Goal: Entertainment & Leisure: Browse casually

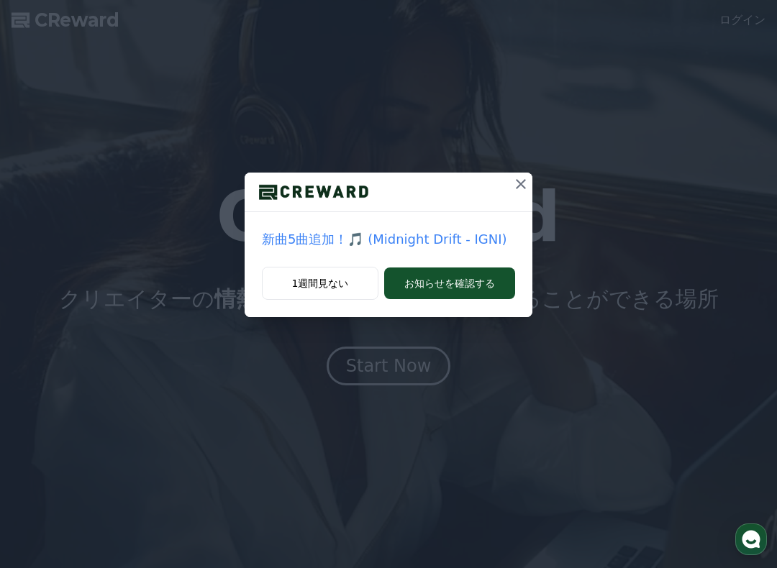
click at [525, 194] on button at bounding box center [520, 184] width 23 height 23
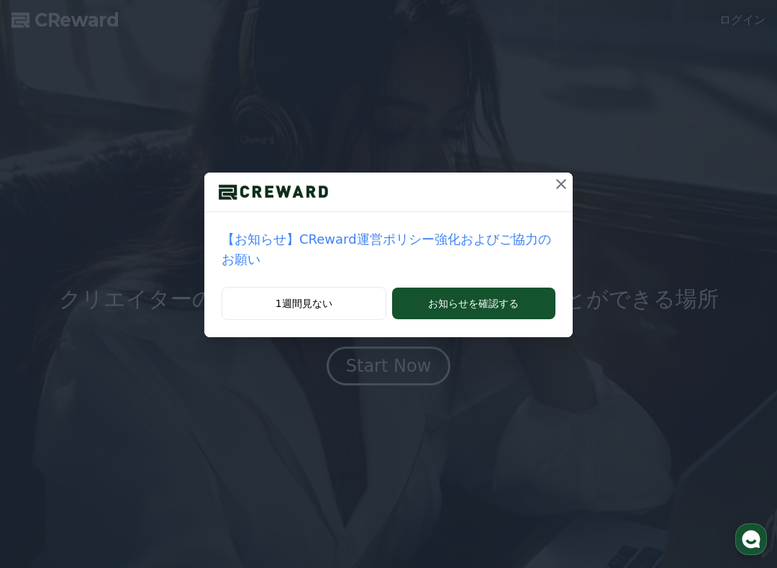
click at [578, 185] on div "【お知らせ】CReward運営ポリシー強化およびご協力のお願い 1週間見ない お知らせを確認する" at bounding box center [388, 180] width 777 height 360
click at [556, 193] on button at bounding box center [560, 184] width 23 height 23
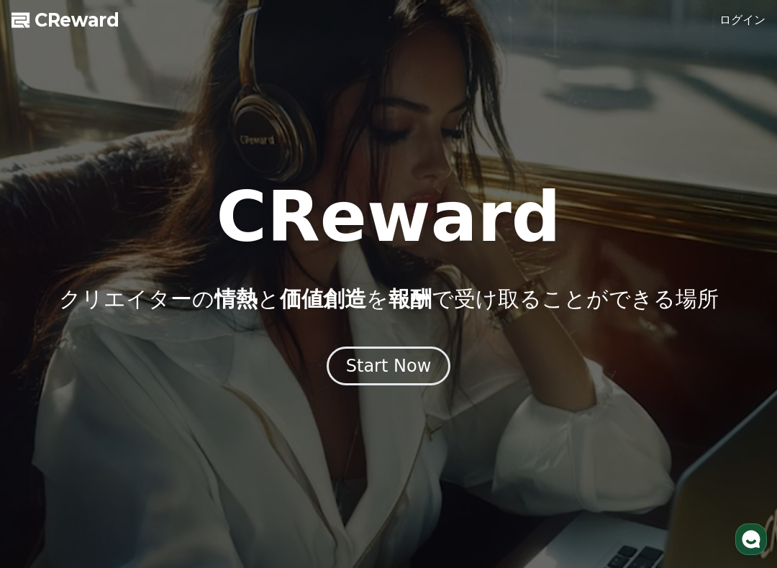
click at [422, 362] on div "Start Now" at bounding box center [389, 366] width 86 height 23
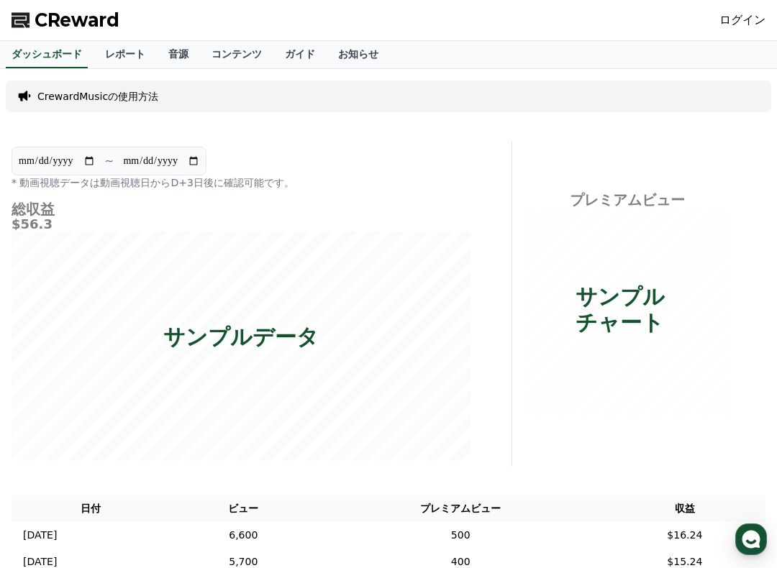
click at [747, 19] on link "ログイン" at bounding box center [742, 20] width 46 height 17
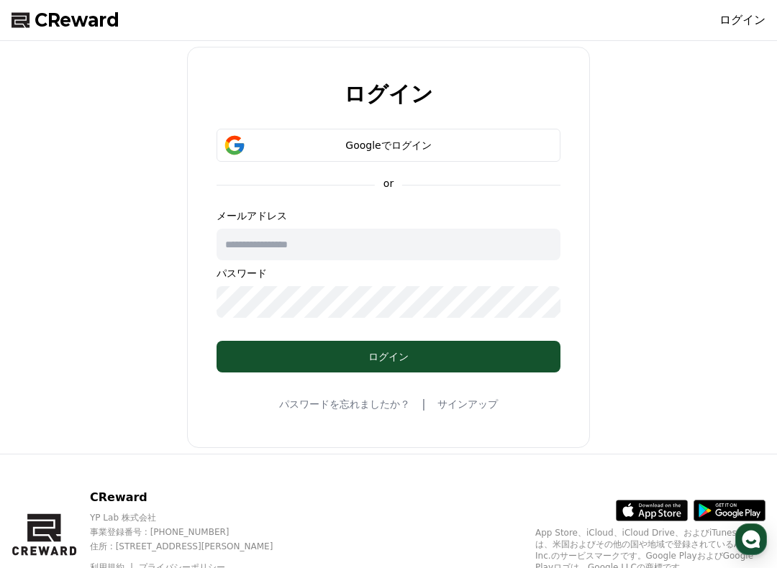
click at [525, 142] on div "Googleでログイン" at bounding box center [388, 145] width 302 height 14
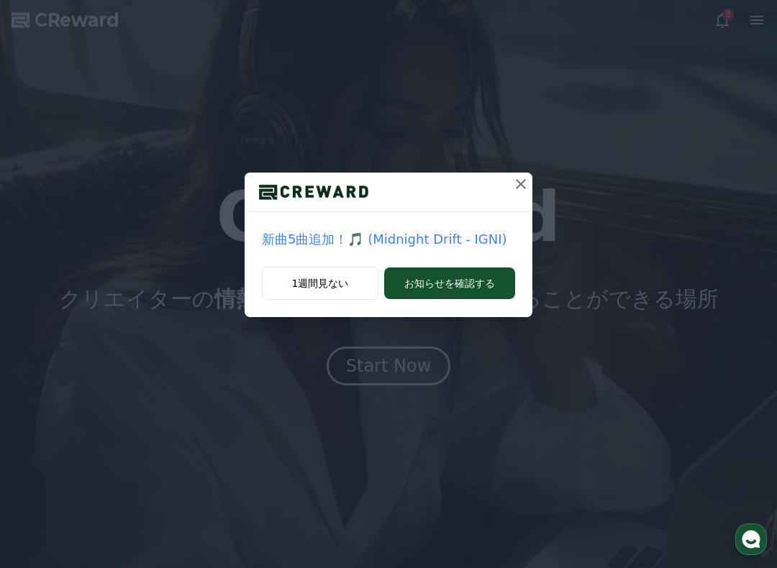
click at [531, 188] on button at bounding box center [520, 184] width 23 height 23
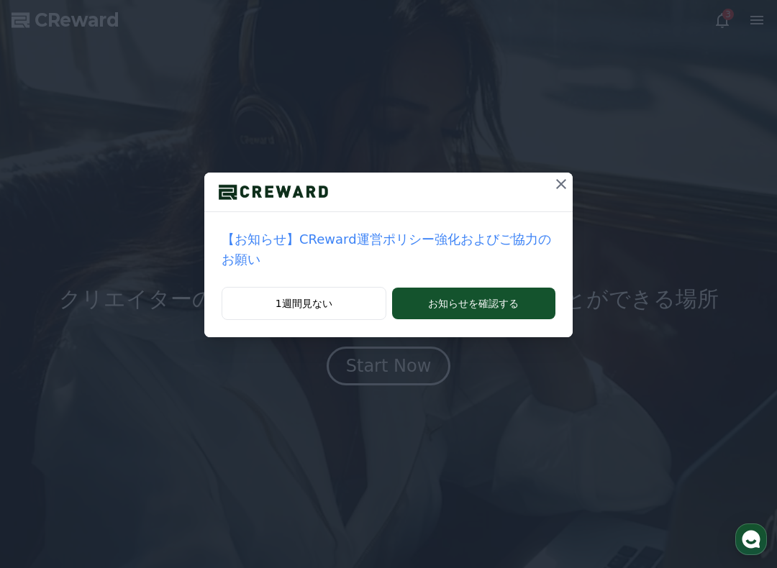
click at [561, 187] on icon at bounding box center [560, 183] width 17 height 17
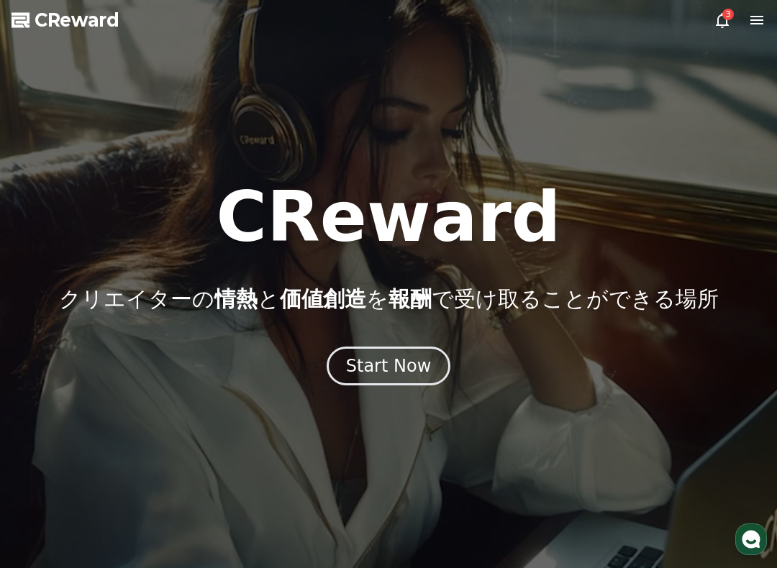
click at [421, 370] on div "Start Now" at bounding box center [389, 366] width 86 height 23
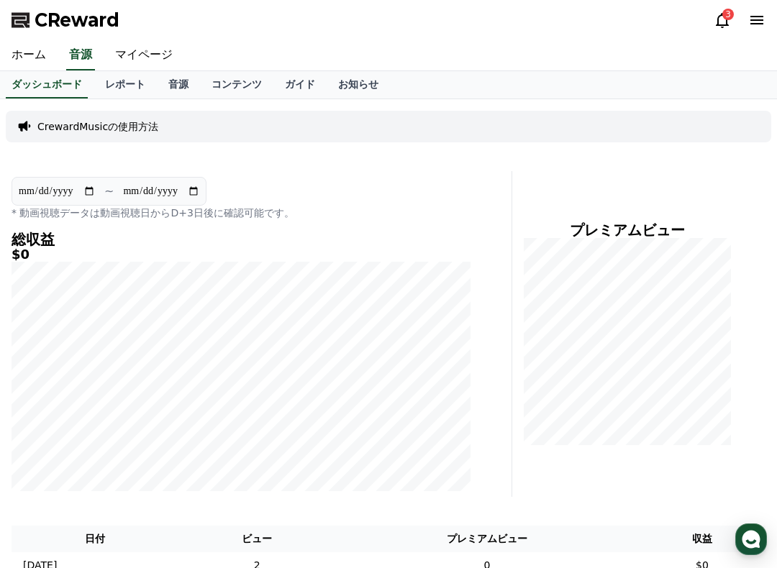
click at [178, 83] on link "音源" at bounding box center [178, 84] width 43 height 27
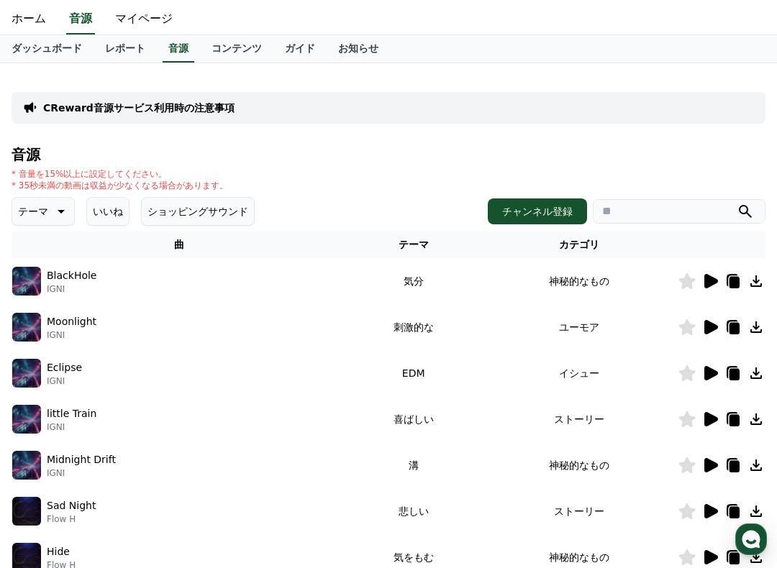
scroll to position [37, 0]
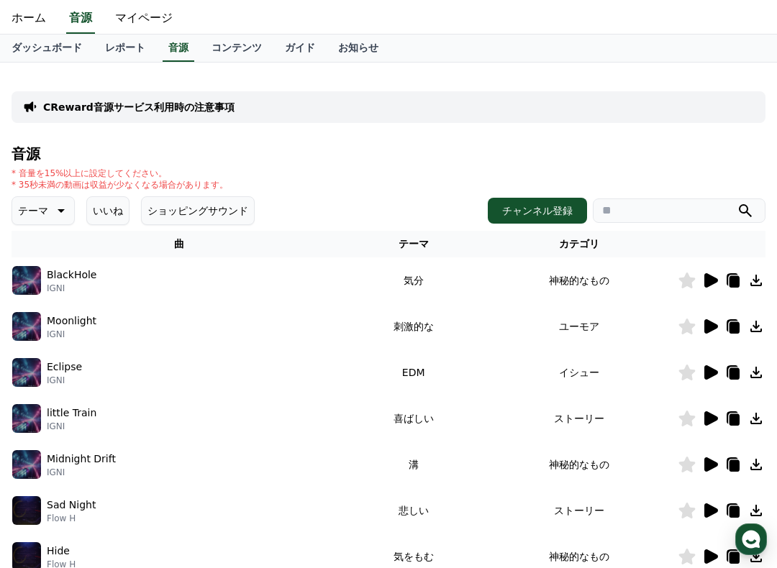
click at [710, 285] on icon at bounding box center [711, 280] width 14 height 14
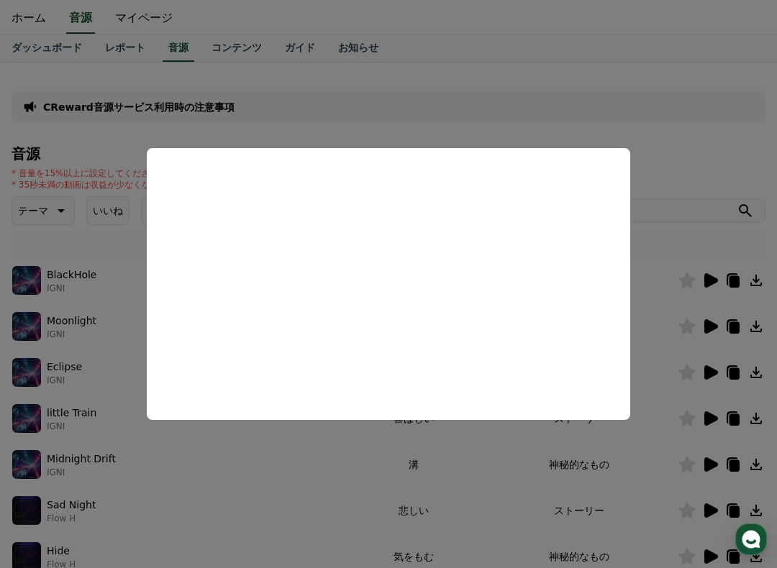
click at [677, 122] on button "close modal" at bounding box center [388, 284] width 777 height 568
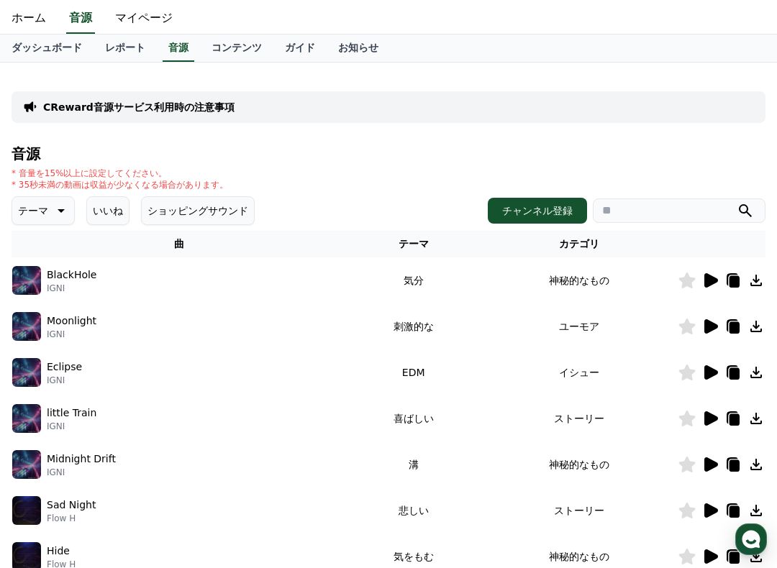
click at [600, 201] on input "search" at bounding box center [679, 210] width 173 height 24
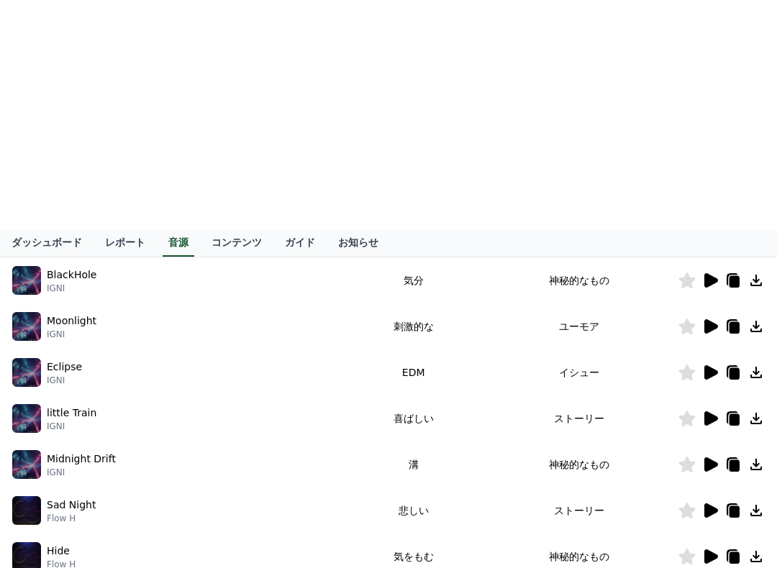
scroll to position [266, 0]
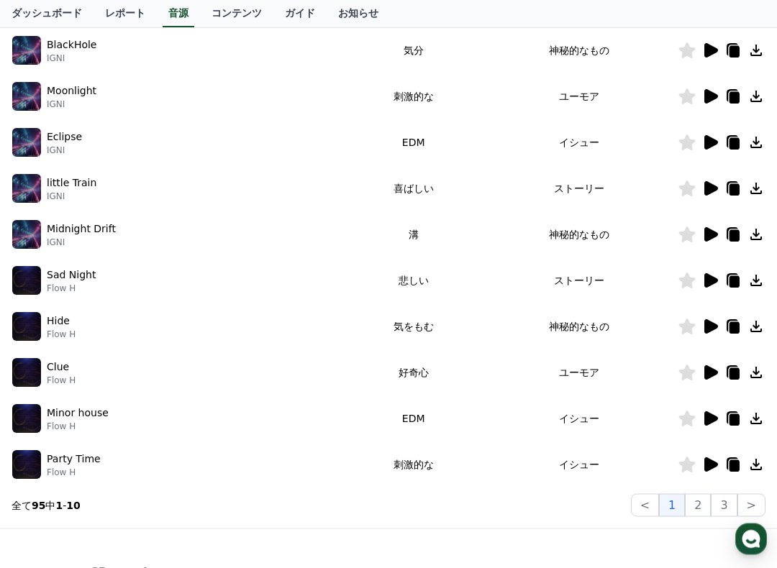
click at [712, 373] on icon at bounding box center [711, 373] width 14 height 14
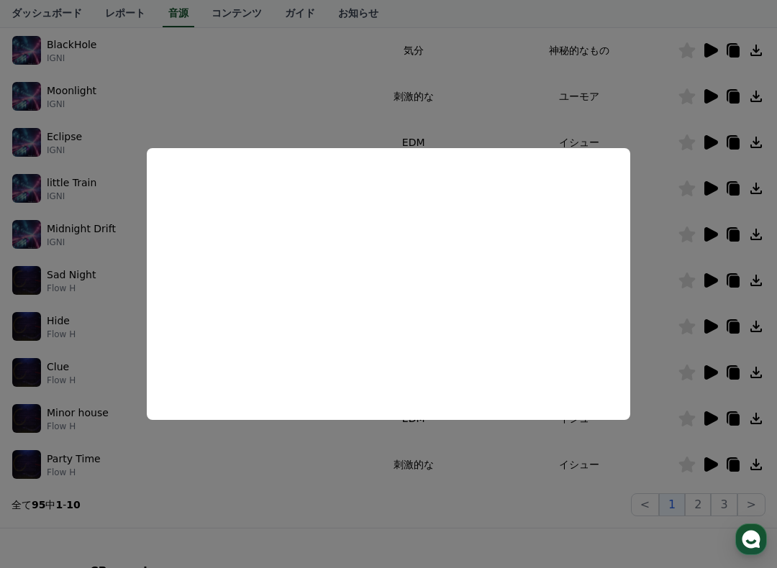
click at [695, 142] on button "close modal" at bounding box center [388, 284] width 777 height 568
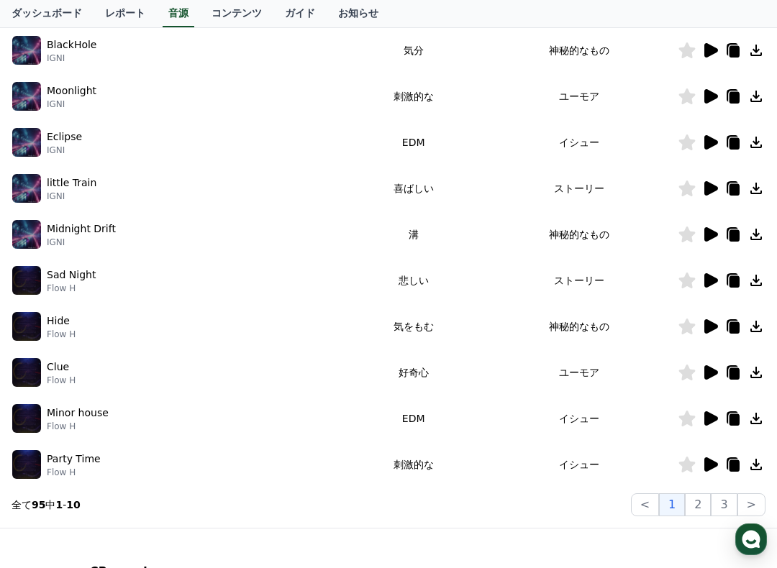
click at [700, 501] on button "2" at bounding box center [698, 504] width 26 height 23
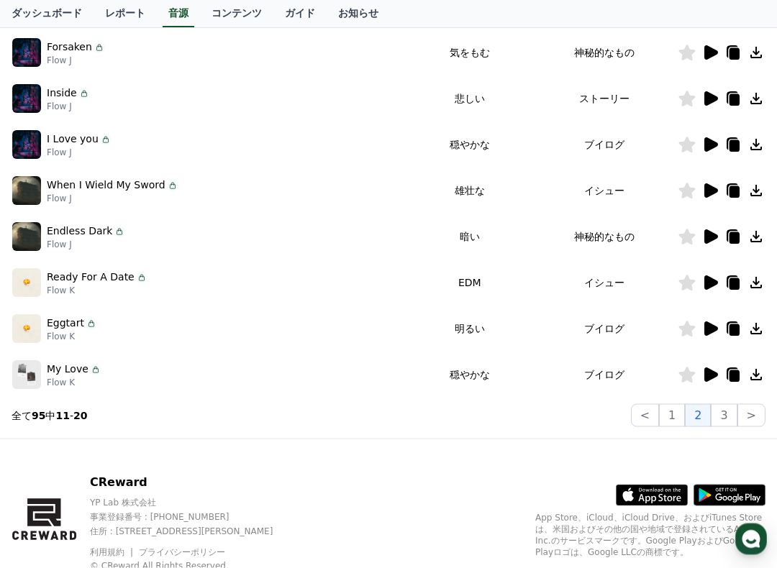
scroll to position [384, 0]
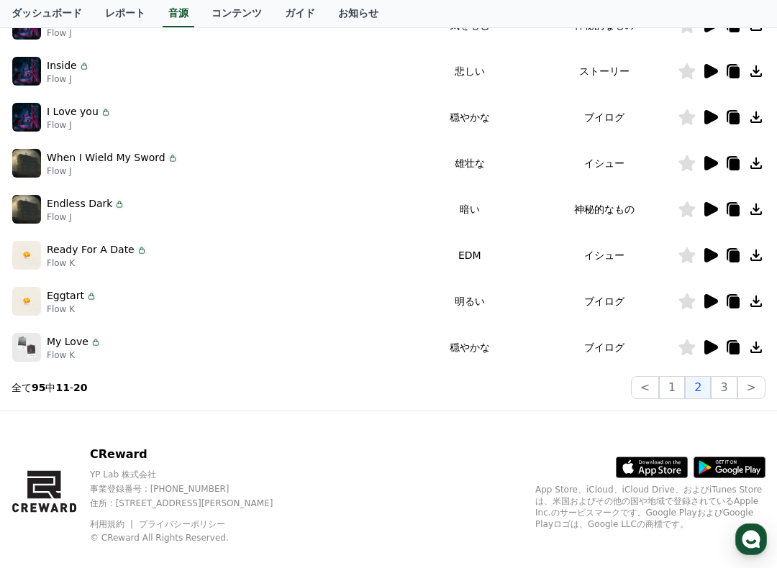
click at [751, 391] on button ">" at bounding box center [751, 387] width 28 height 23
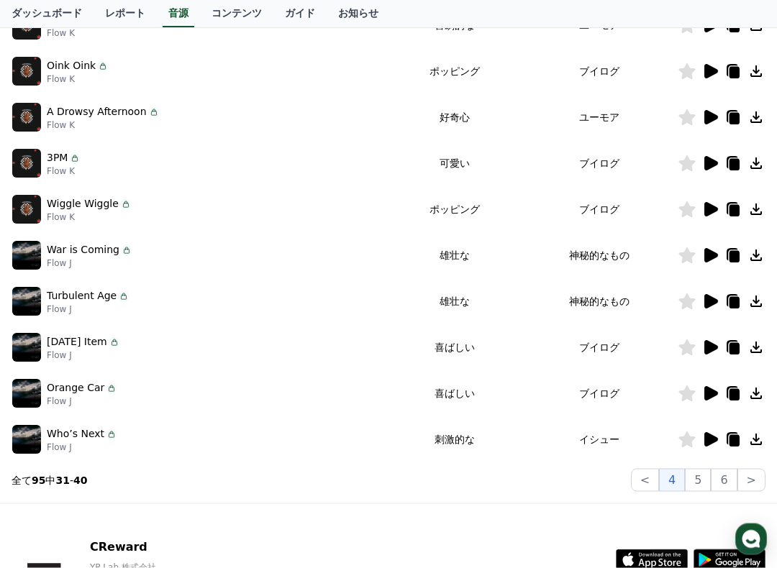
click at [749, 475] on button ">" at bounding box center [751, 480] width 28 height 23
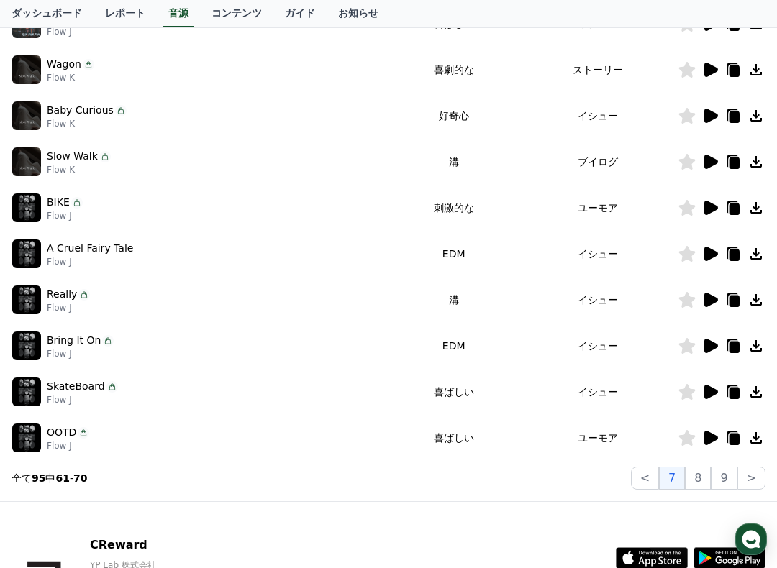
click at [751, 475] on button ">" at bounding box center [751, 478] width 28 height 23
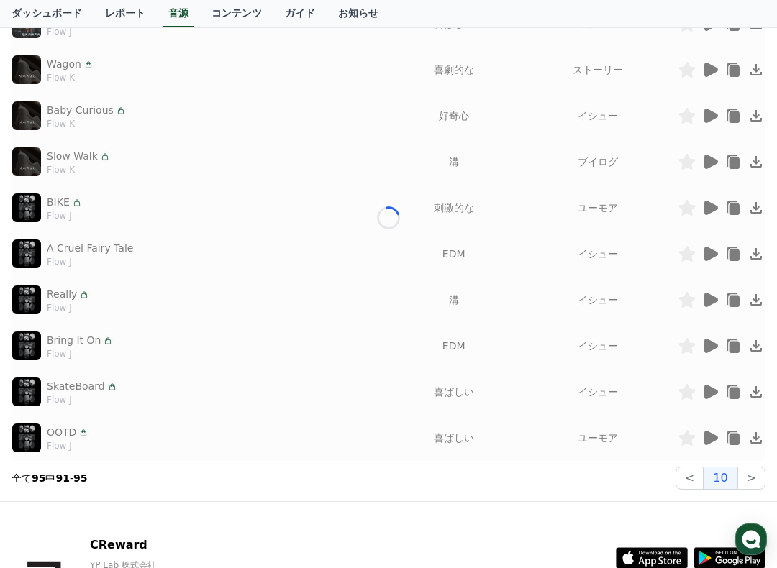
scroll to position [175, 0]
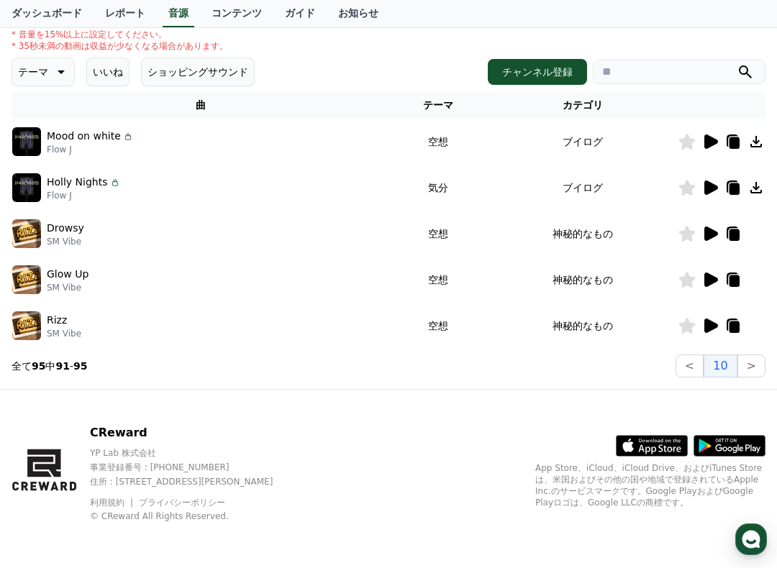
click at [701, 366] on button "<" at bounding box center [689, 366] width 28 height 23
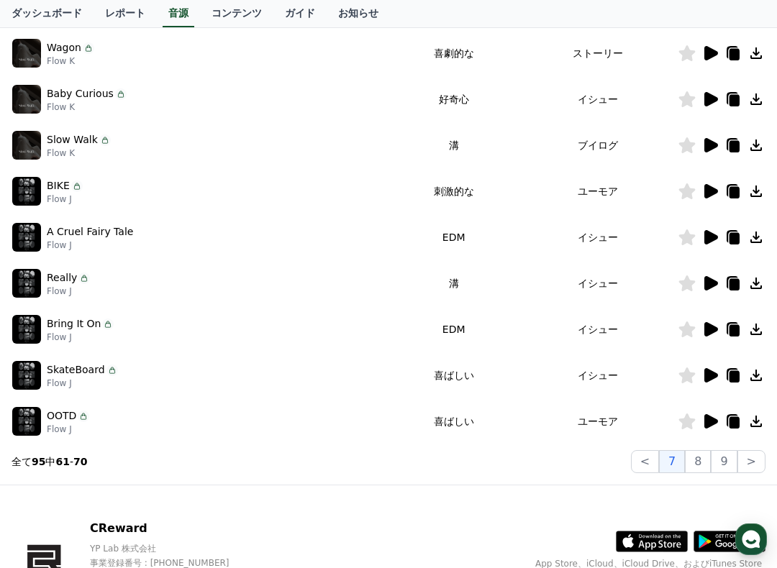
scroll to position [310, 0]
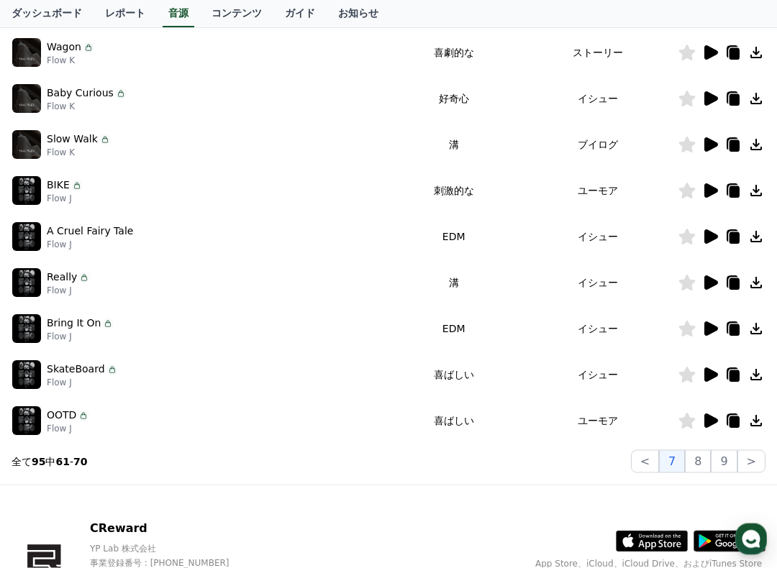
click at [52, 360] on td "SkateBoard Flow J" at bounding box center [201, 375] width 378 height 46
click at [76, 364] on p "SkateBoard" at bounding box center [76, 369] width 58 height 15
click at [37, 379] on img at bounding box center [26, 375] width 29 height 29
click at [708, 375] on icon at bounding box center [711, 375] width 14 height 14
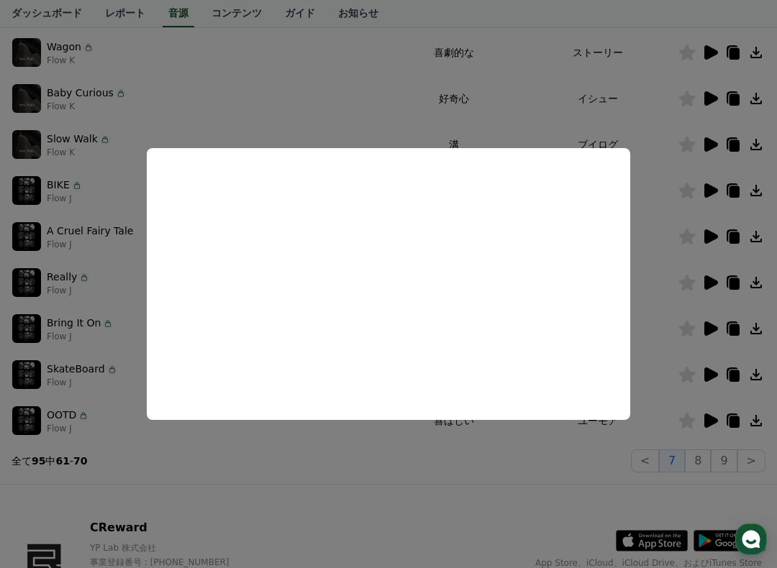
click at [700, 237] on button "close modal" at bounding box center [388, 284] width 777 height 568
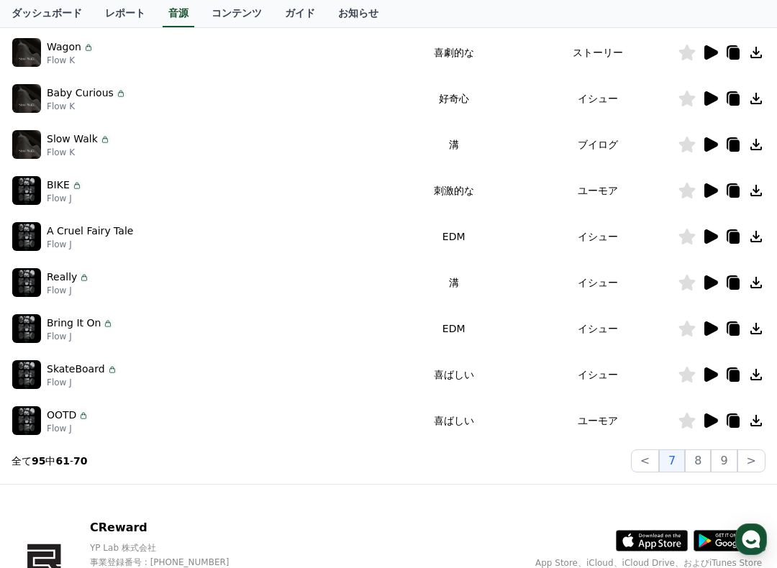
click at [652, 460] on button "<" at bounding box center [645, 460] width 28 height 23
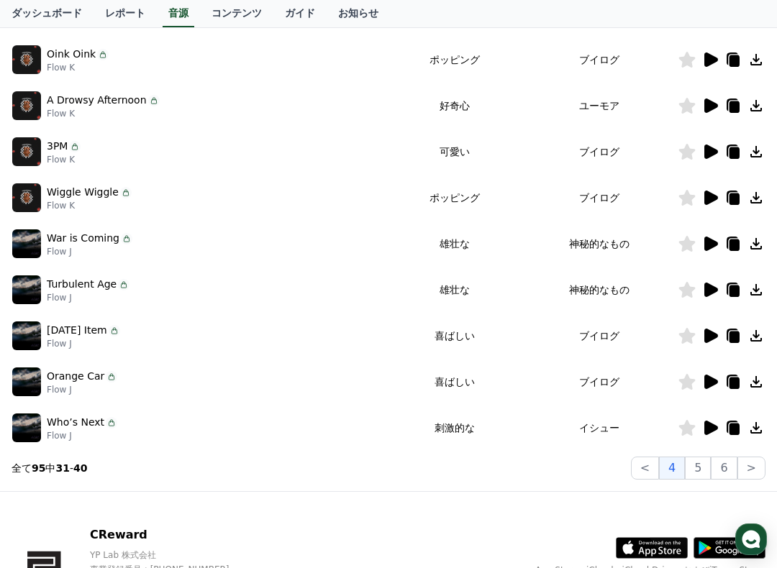
scroll to position [307, 0]
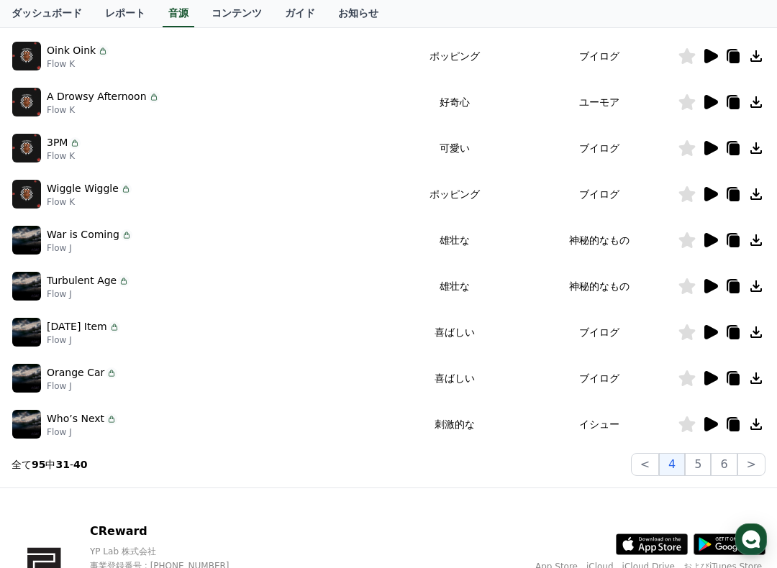
click at [647, 463] on button "<" at bounding box center [645, 464] width 28 height 23
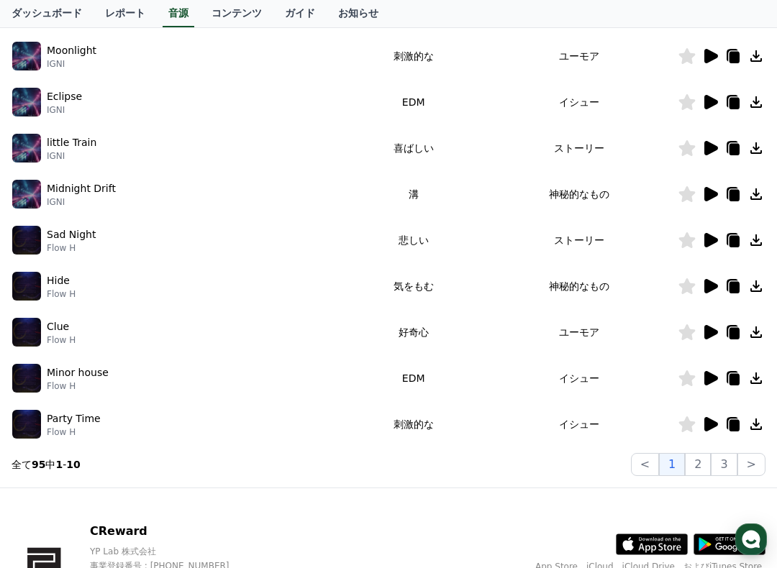
click at [648, 462] on button "<" at bounding box center [645, 464] width 28 height 23
click at [745, 464] on button ">" at bounding box center [751, 464] width 28 height 23
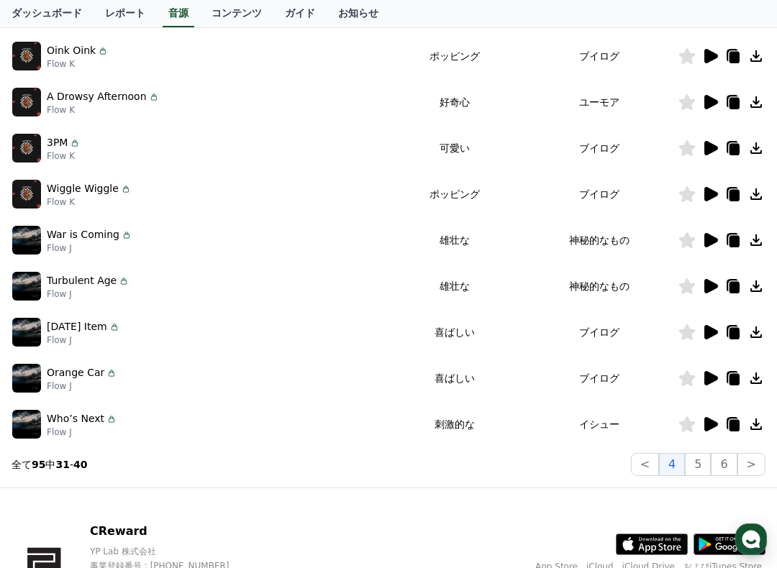
click at [639, 460] on button "<" at bounding box center [645, 464] width 28 height 23
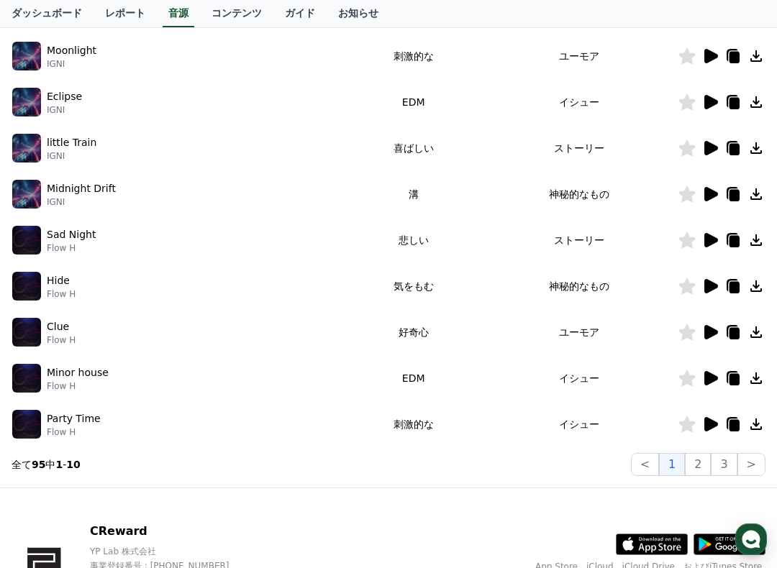
click at [703, 465] on button "2" at bounding box center [698, 464] width 26 height 23
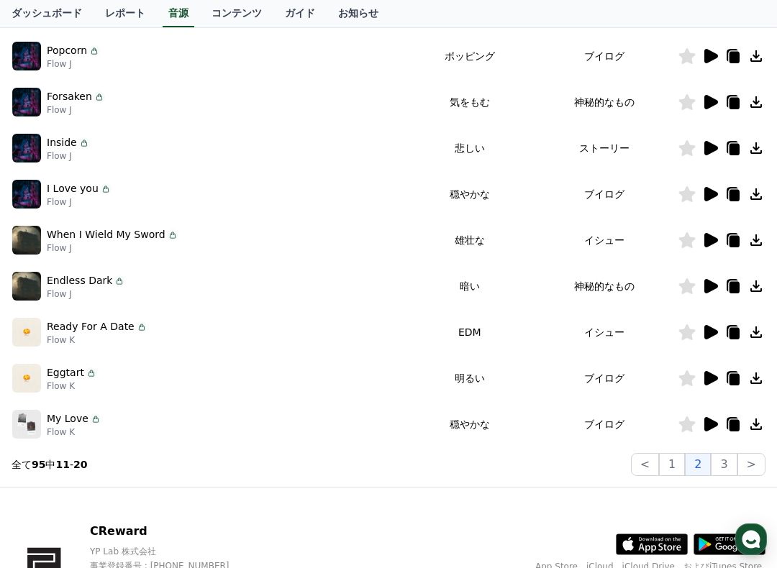
click at [703, 378] on icon at bounding box center [709, 378] width 17 height 17
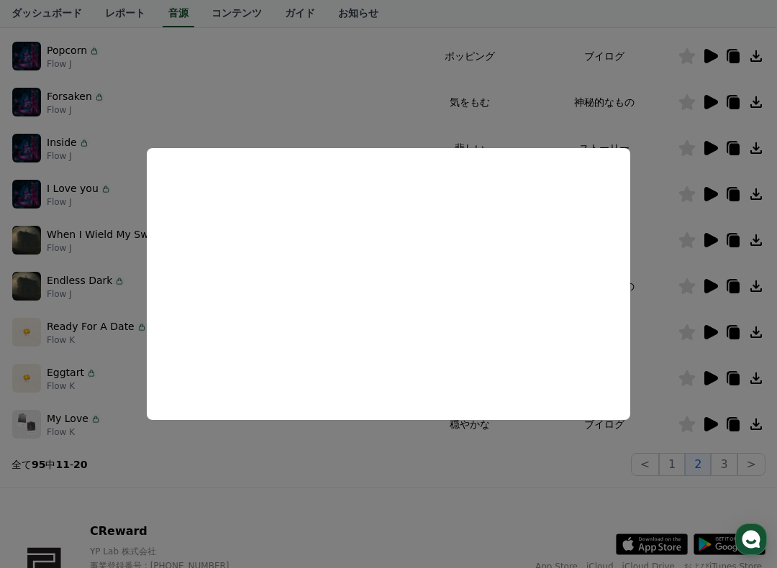
click at [577, 477] on button "close modal" at bounding box center [388, 284] width 777 height 568
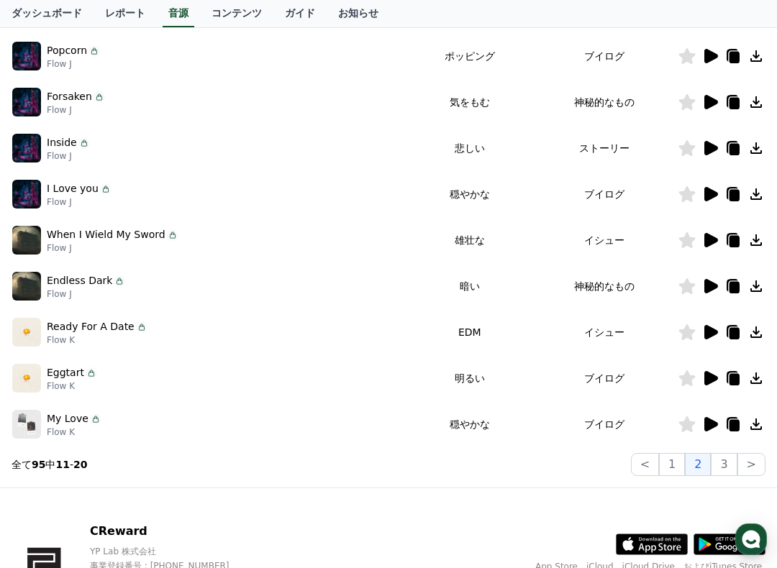
click at [700, 425] on div at bounding box center [721, 424] width 86 height 17
click at [709, 423] on icon at bounding box center [711, 424] width 14 height 14
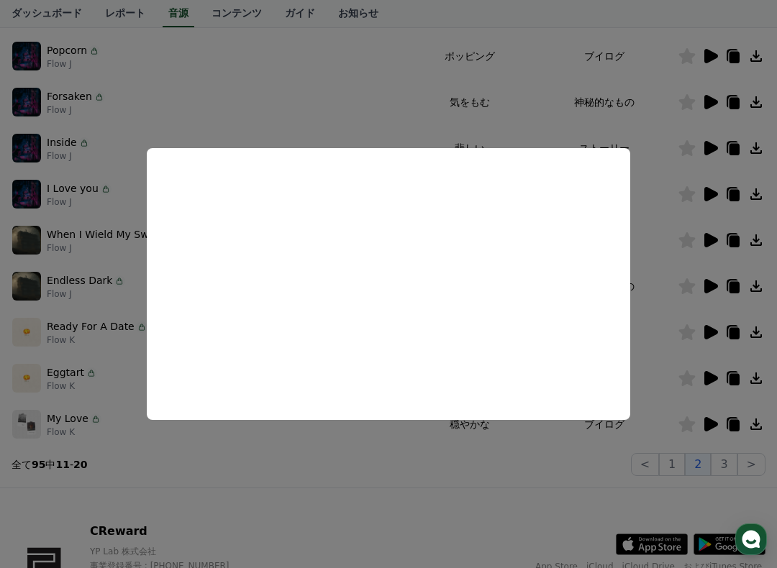
click at [560, 473] on button "close modal" at bounding box center [388, 284] width 777 height 568
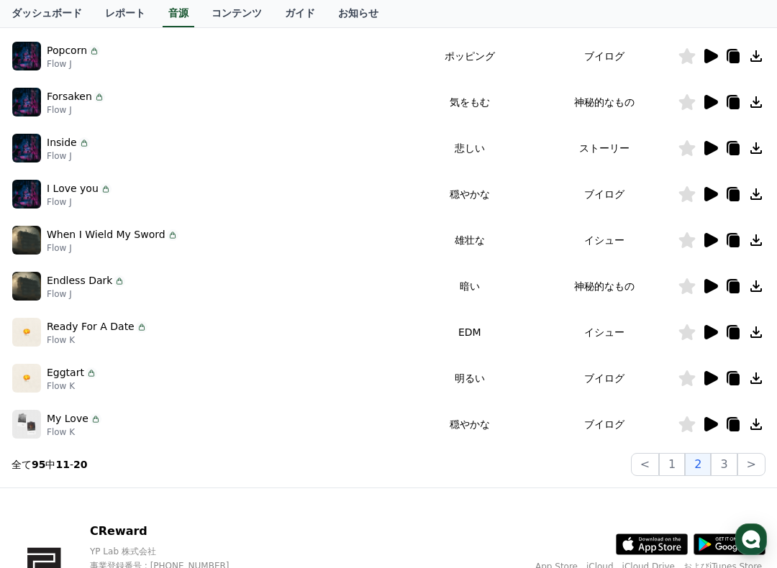
click at [721, 467] on button "3" at bounding box center [723, 464] width 26 height 23
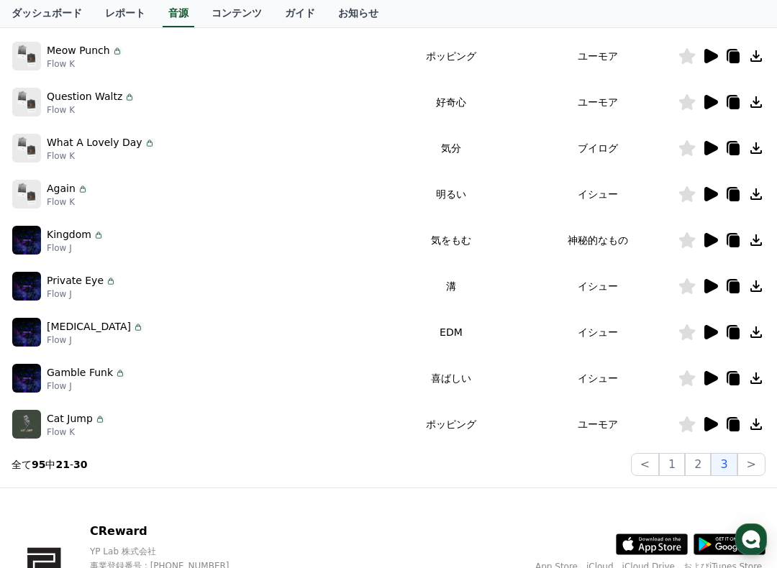
click at [708, 378] on icon at bounding box center [711, 378] width 14 height 14
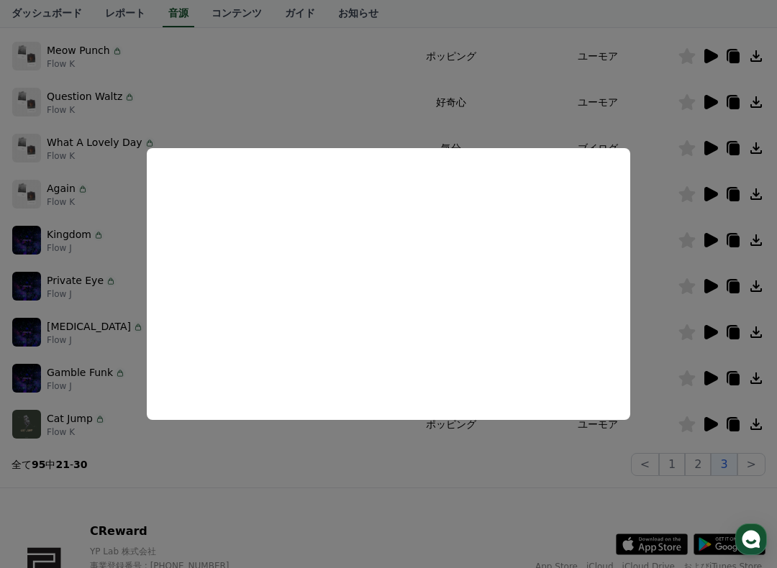
click at [337, 463] on button "close modal" at bounding box center [388, 284] width 777 height 568
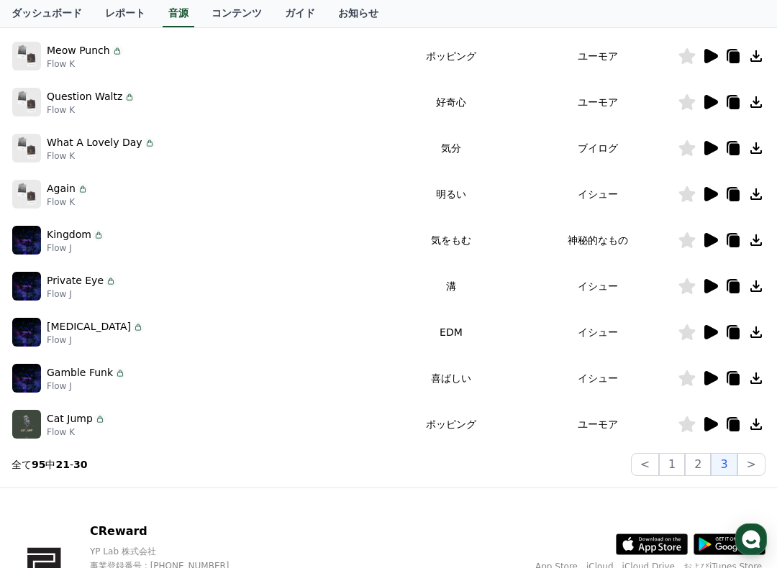
click at [693, 385] on icon at bounding box center [686, 378] width 17 height 16
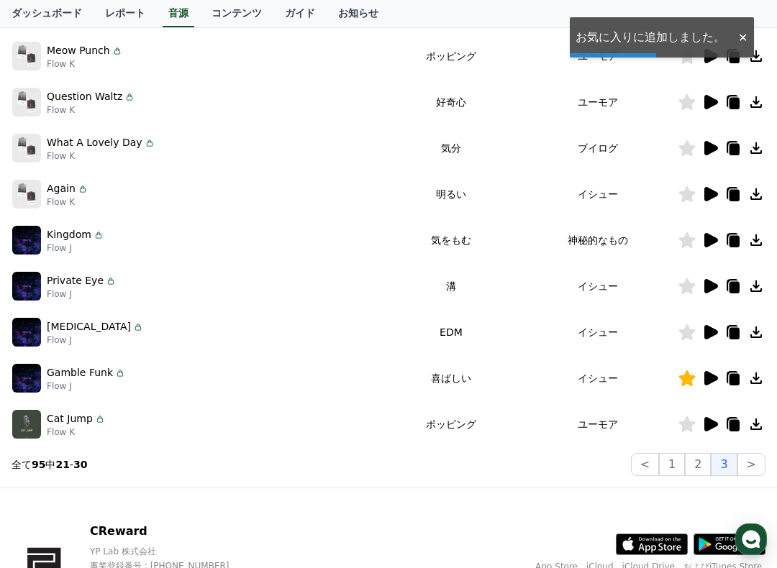
click at [682, 379] on icon at bounding box center [687, 378] width 17 height 16
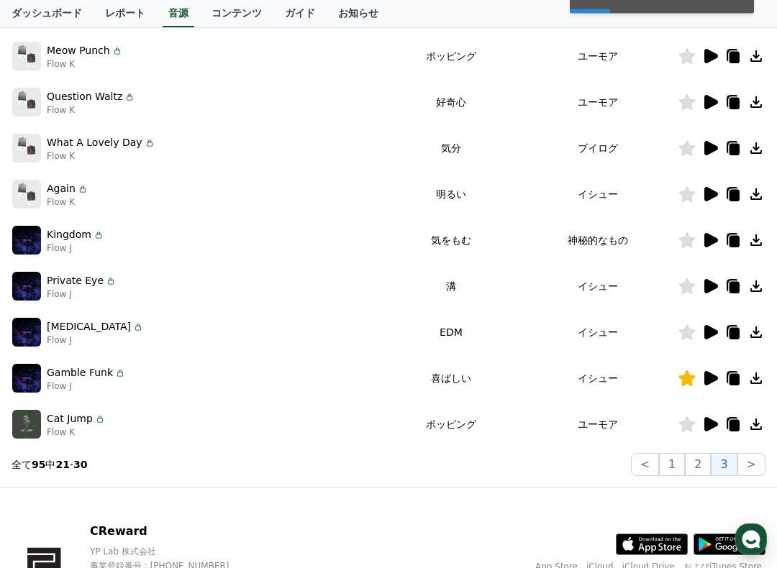
click at [714, 378] on icon at bounding box center [711, 378] width 14 height 14
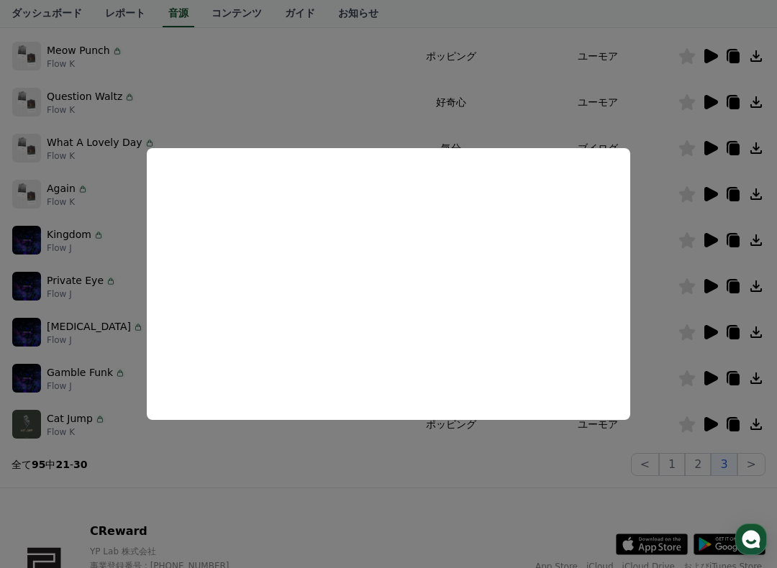
click at [452, 527] on button "close modal" at bounding box center [388, 284] width 777 height 568
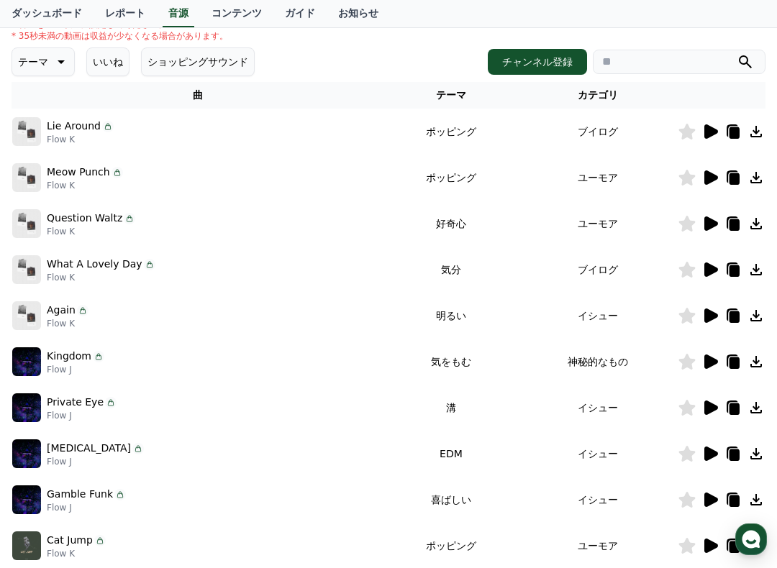
scroll to position [184, 0]
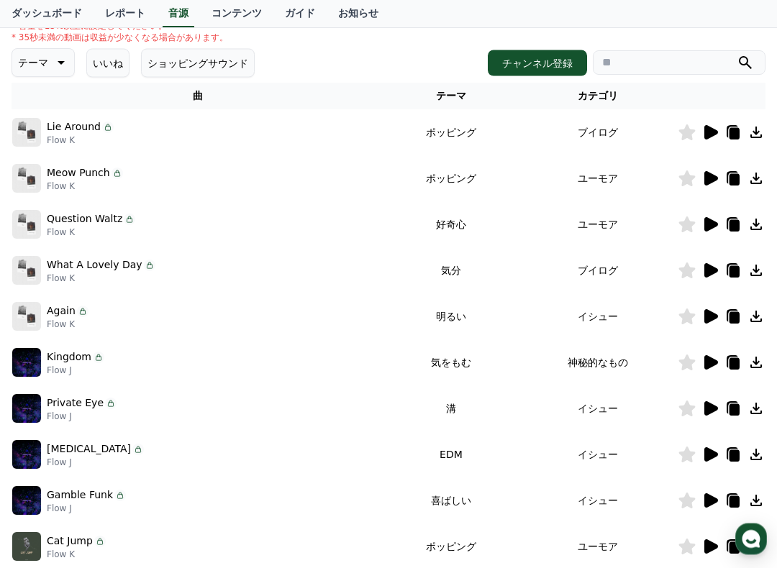
click at [63, 311] on p "Again" at bounding box center [61, 311] width 29 height 15
click at [708, 273] on icon at bounding box center [711, 271] width 14 height 14
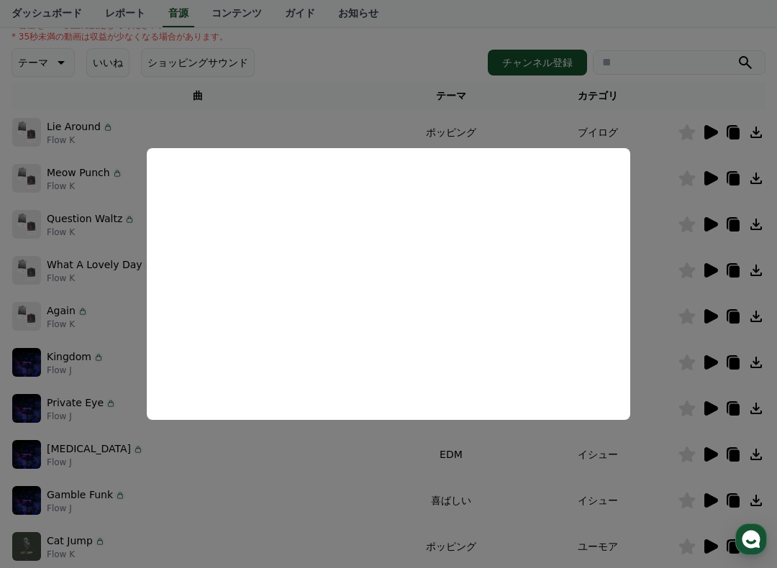
click at [673, 303] on button "close modal" at bounding box center [388, 284] width 777 height 568
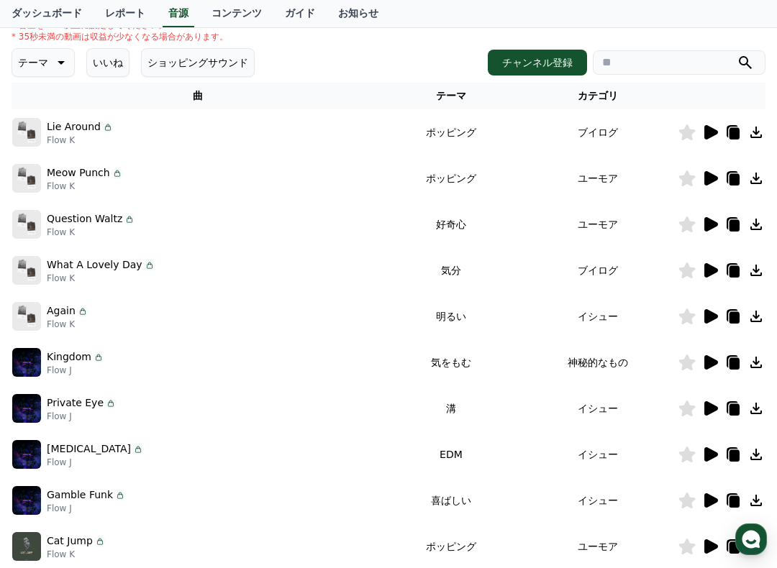
click at [507, 451] on td "EDM" at bounding box center [451, 454] width 134 height 46
click at [700, 319] on div at bounding box center [721, 316] width 86 height 17
click at [708, 316] on icon at bounding box center [711, 316] width 14 height 14
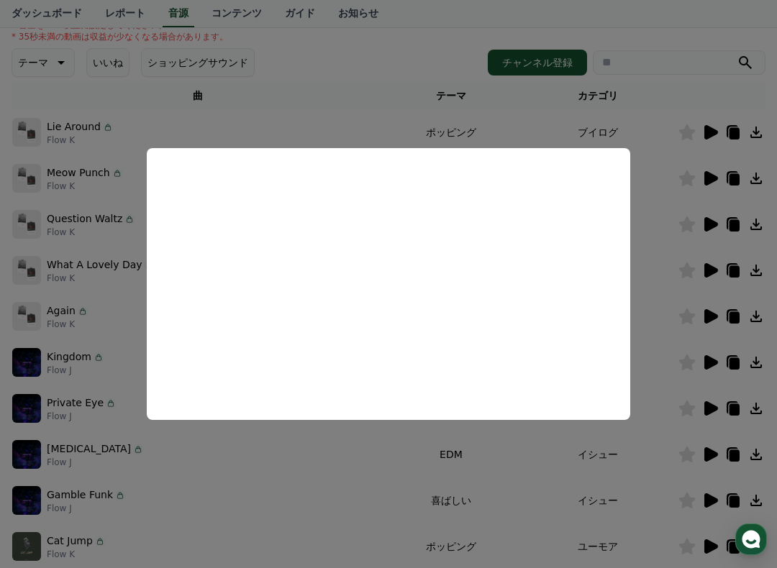
click at [675, 383] on button "close modal" at bounding box center [388, 284] width 777 height 568
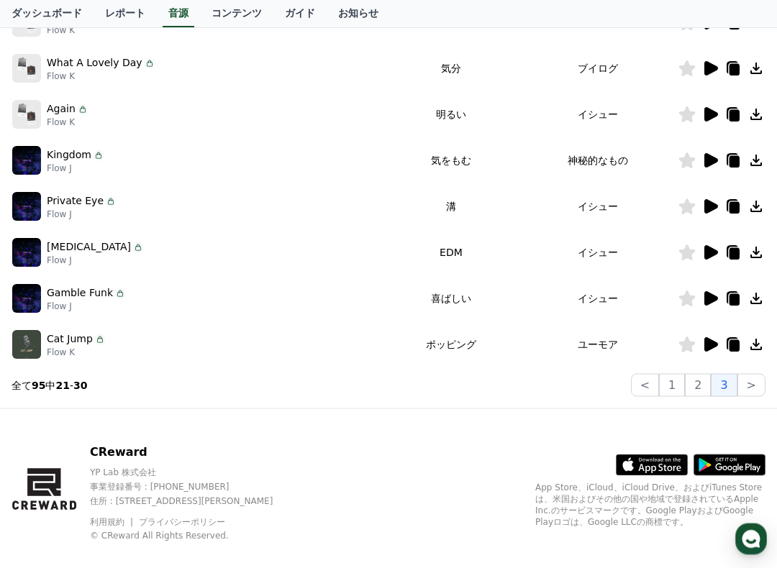
scroll to position [406, 0]
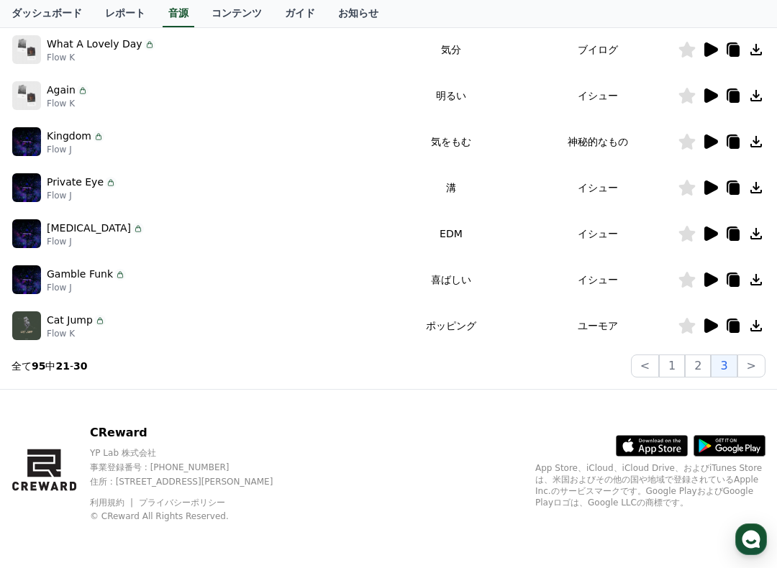
click at [744, 373] on button ">" at bounding box center [751, 366] width 28 height 23
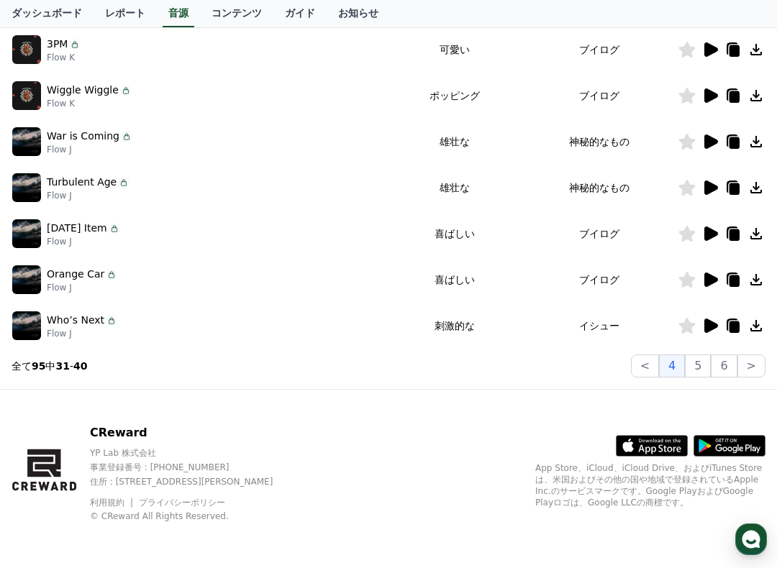
scroll to position [353, 0]
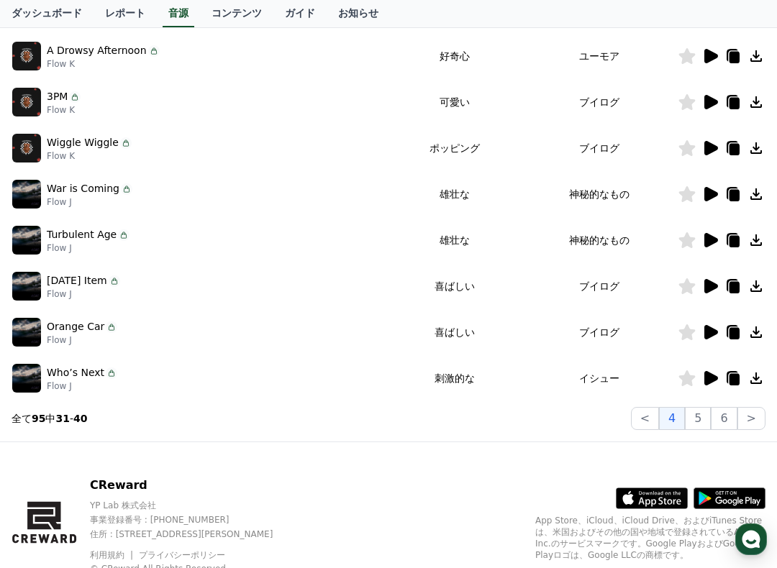
click at [703, 337] on icon at bounding box center [709, 332] width 17 height 17
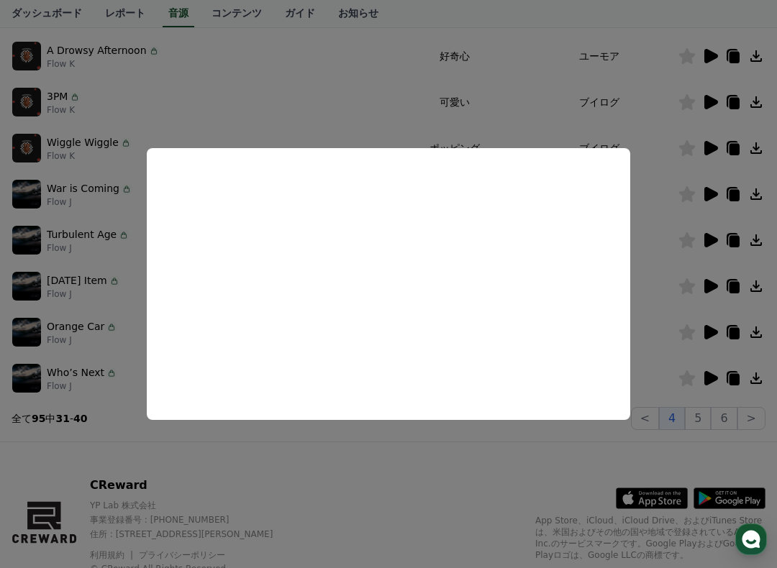
click at [58, 321] on button "close modal" at bounding box center [388, 284] width 777 height 568
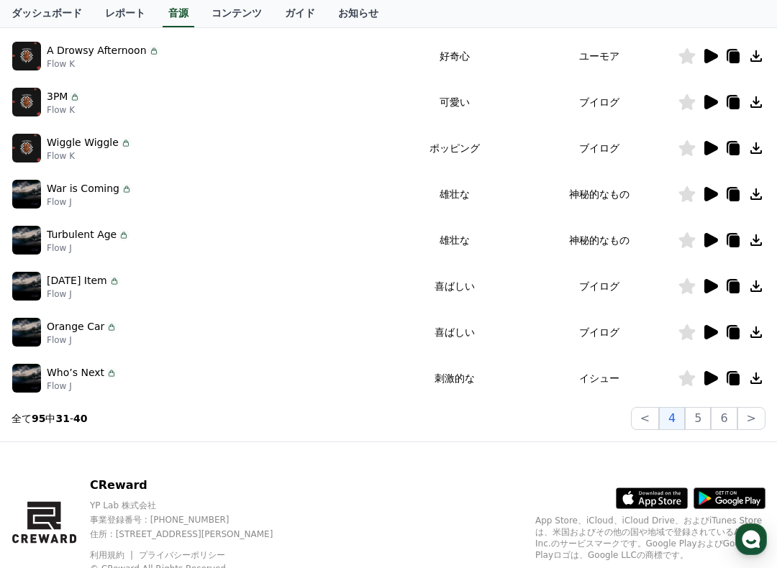
click at [705, 333] on icon at bounding box center [711, 332] width 14 height 14
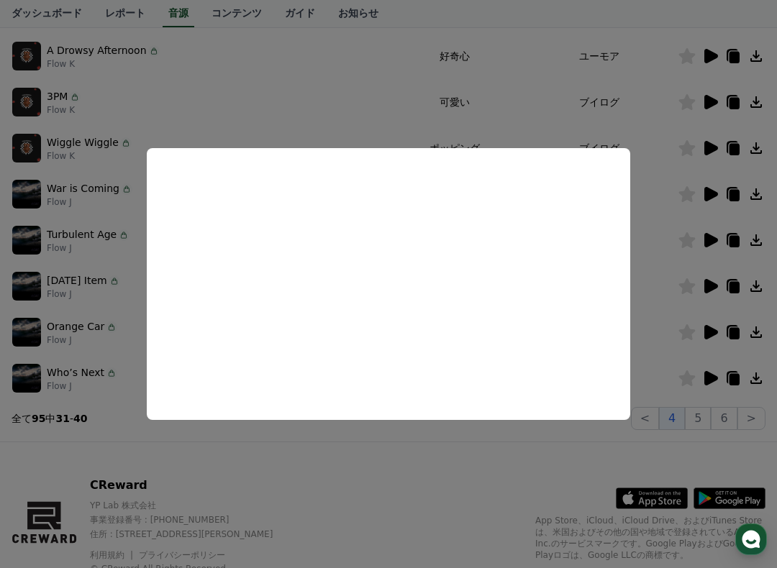
click at [44, 334] on button "close modal" at bounding box center [388, 284] width 777 height 568
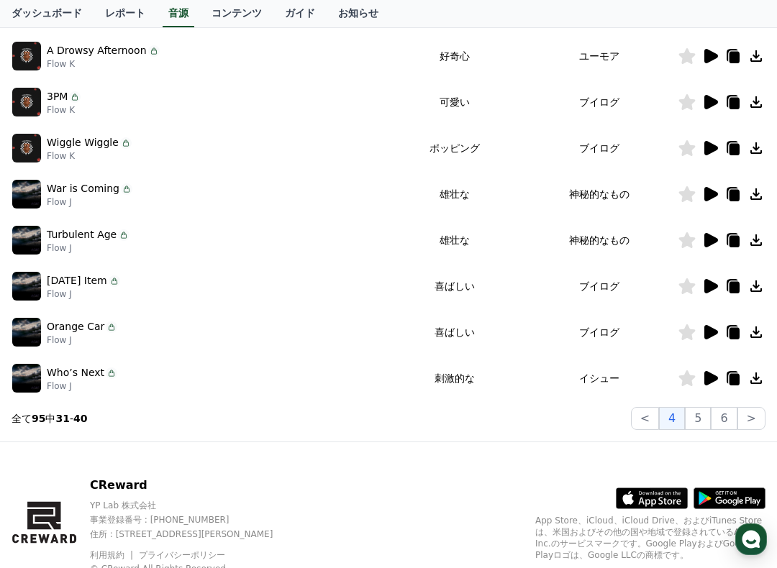
click at [710, 287] on icon at bounding box center [711, 286] width 14 height 14
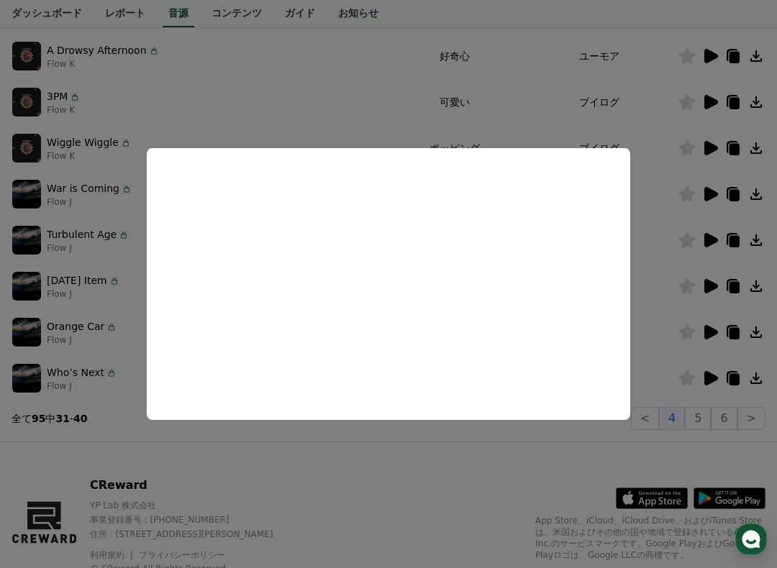
click at [511, 493] on button "close modal" at bounding box center [388, 284] width 777 height 568
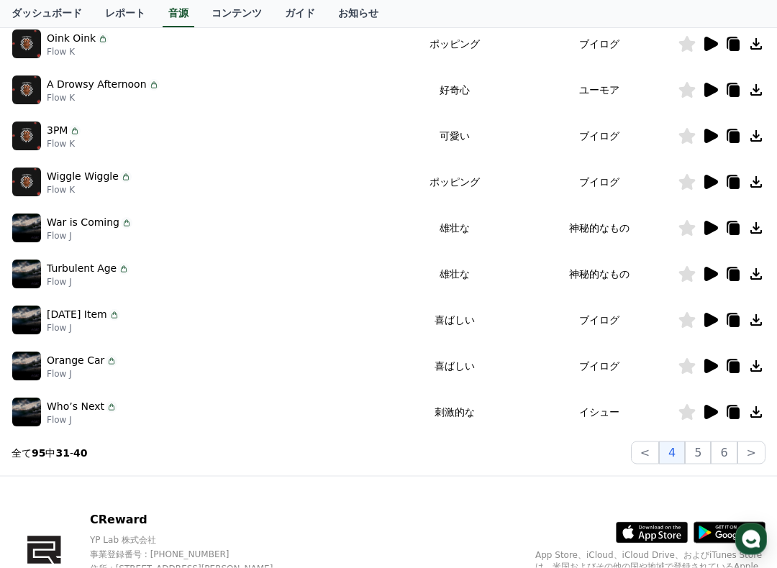
click at [709, 185] on icon at bounding box center [711, 182] width 14 height 14
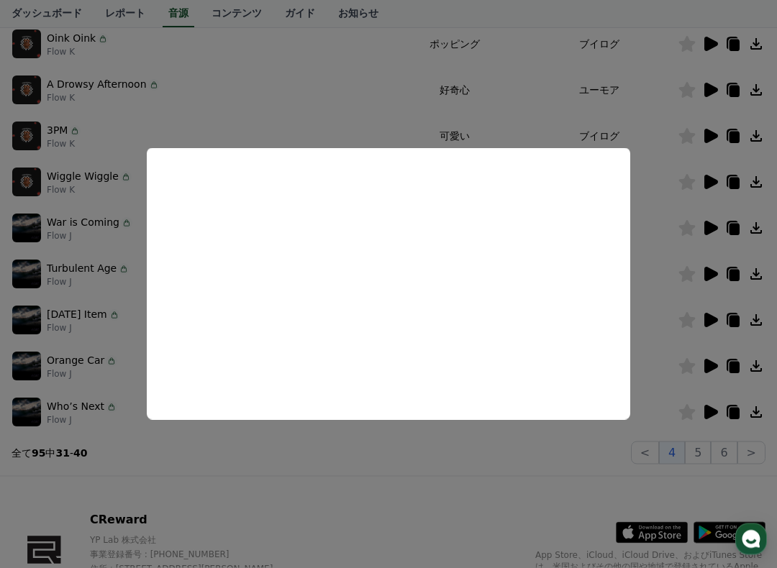
scroll to position [319, 0]
click at [561, 486] on button "close modal" at bounding box center [388, 284] width 777 height 568
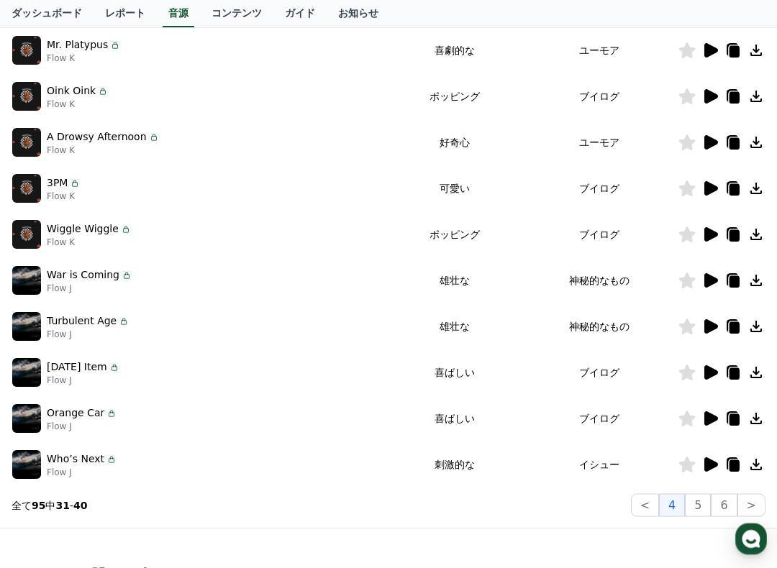
click at [703, 191] on icon at bounding box center [709, 189] width 17 height 17
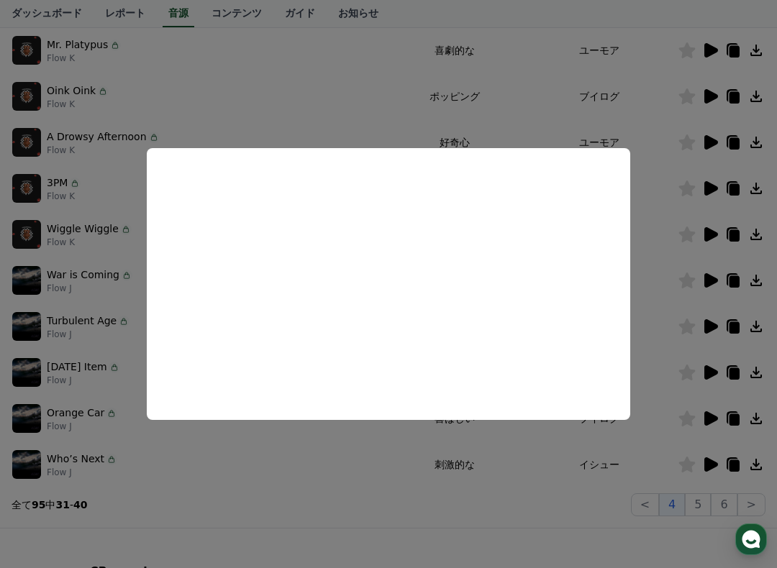
click at [536, 462] on button "close modal" at bounding box center [388, 284] width 777 height 568
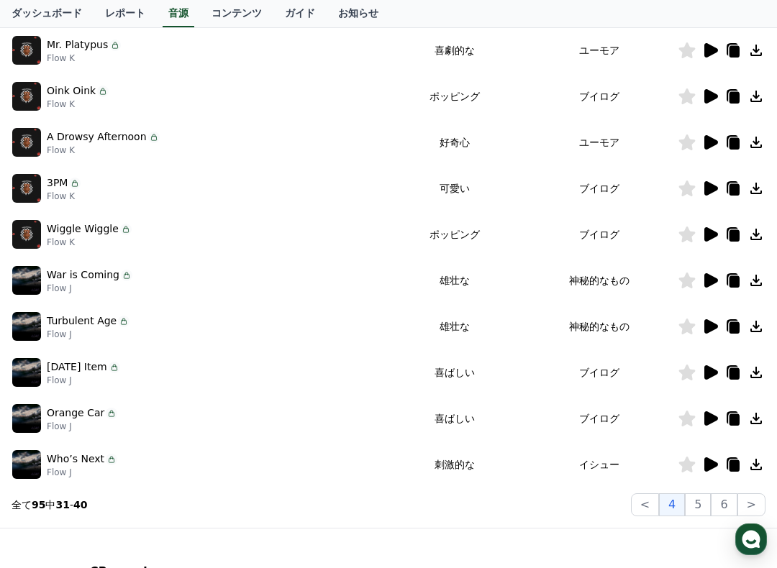
click at [703, 97] on icon at bounding box center [709, 96] width 17 height 17
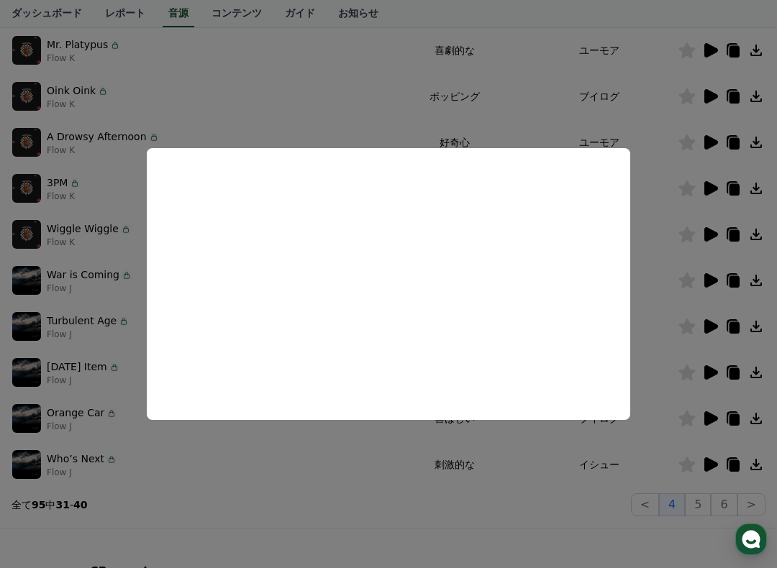
click at [539, 452] on button "close modal" at bounding box center [388, 284] width 777 height 568
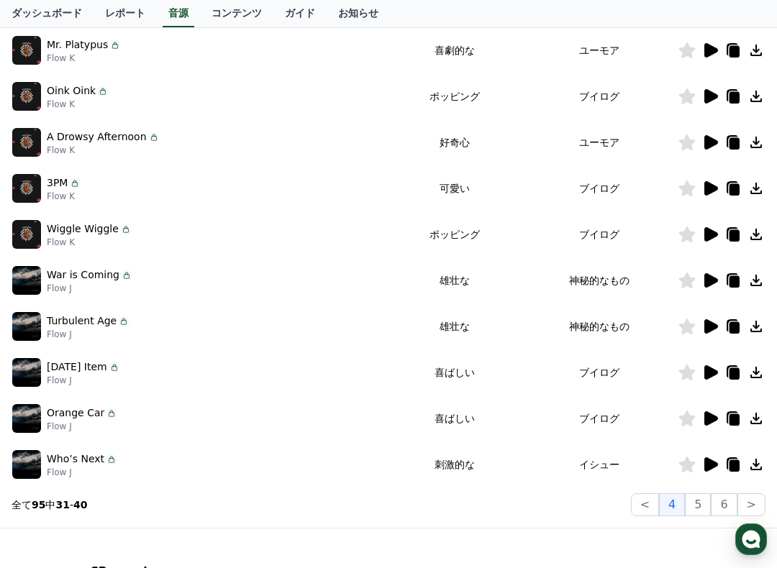
click at [697, 497] on button "5" at bounding box center [698, 504] width 26 height 23
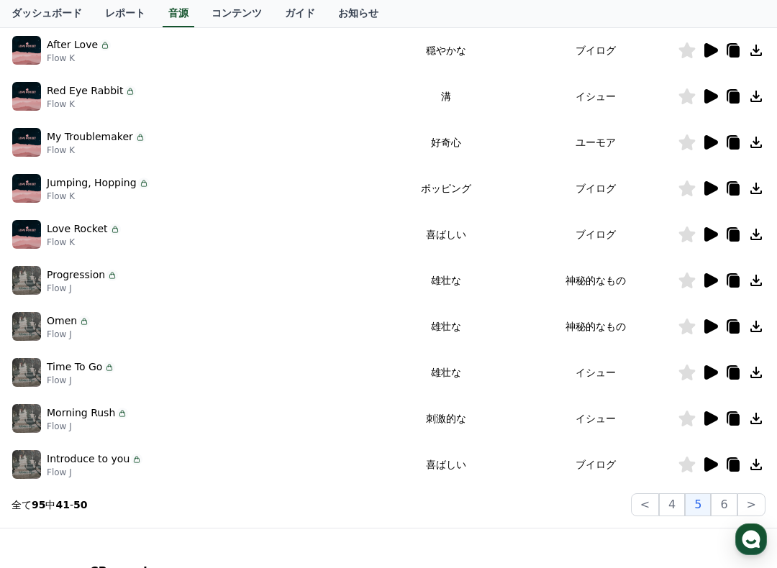
click at [726, 500] on button "6" at bounding box center [723, 504] width 26 height 23
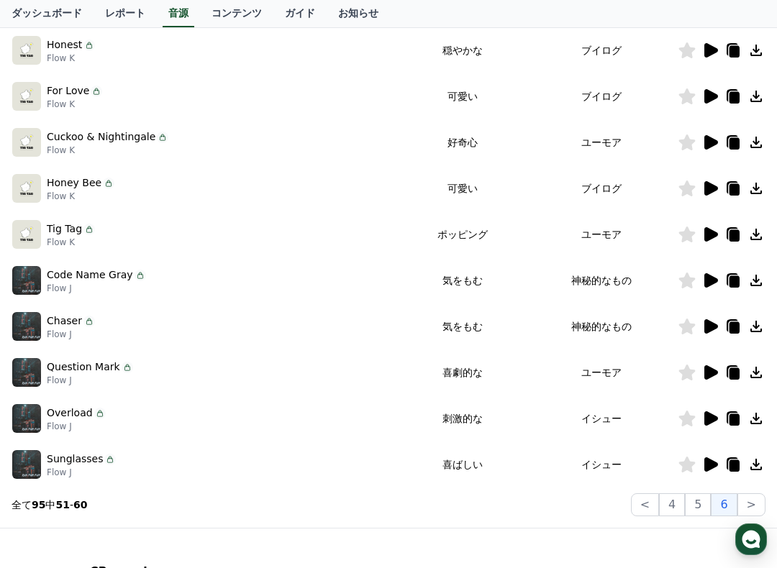
click at [709, 191] on icon at bounding box center [711, 188] width 14 height 14
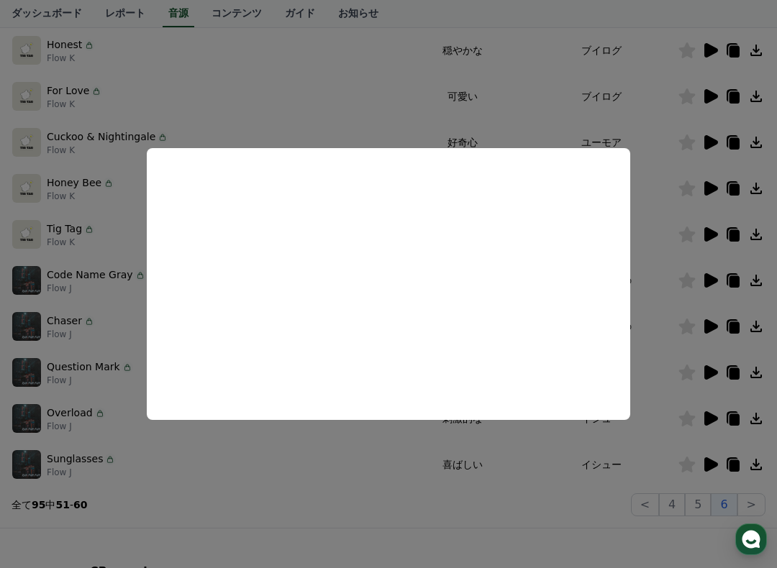
click at [675, 343] on button "close modal" at bounding box center [388, 284] width 777 height 568
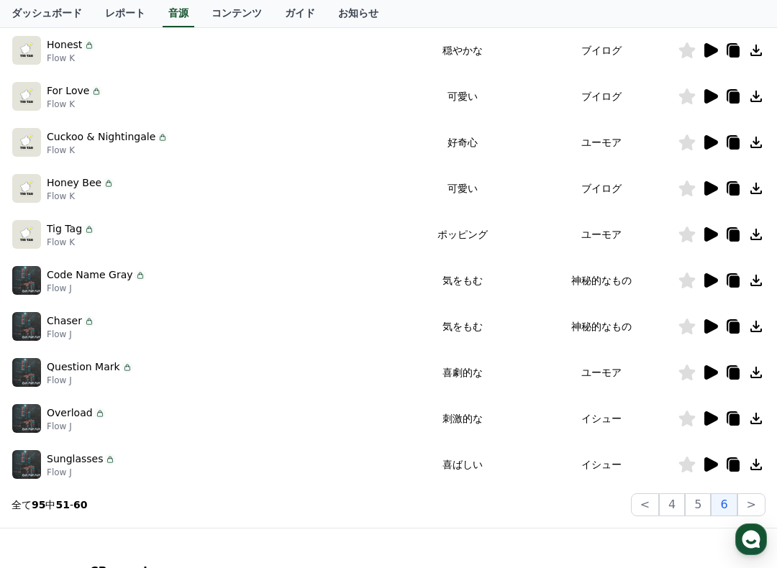
click at [752, 193] on icon at bounding box center [756, 189] width 12 height 12
click at [685, 188] on icon at bounding box center [687, 189] width 17 height 16
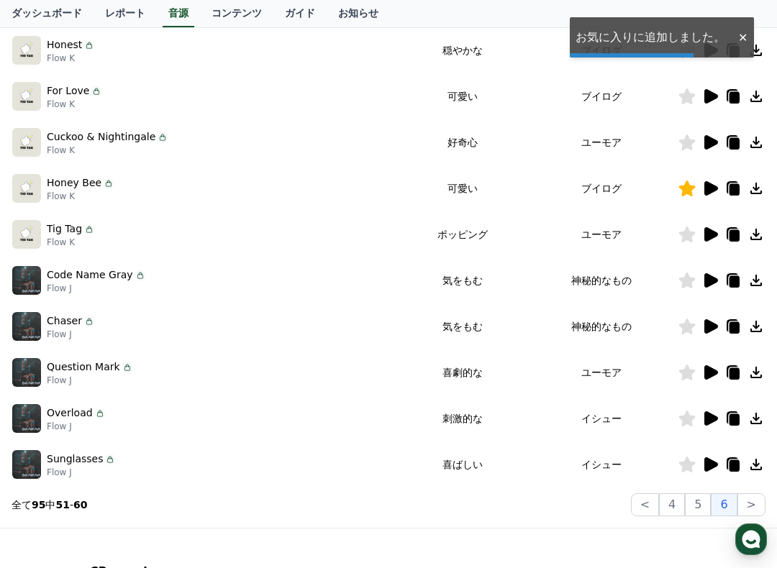
click at [754, 193] on icon at bounding box center [756, 189] width 12 height 12
click at [755, 186] on icon at bounding box center [755, 188] width 17 height 17
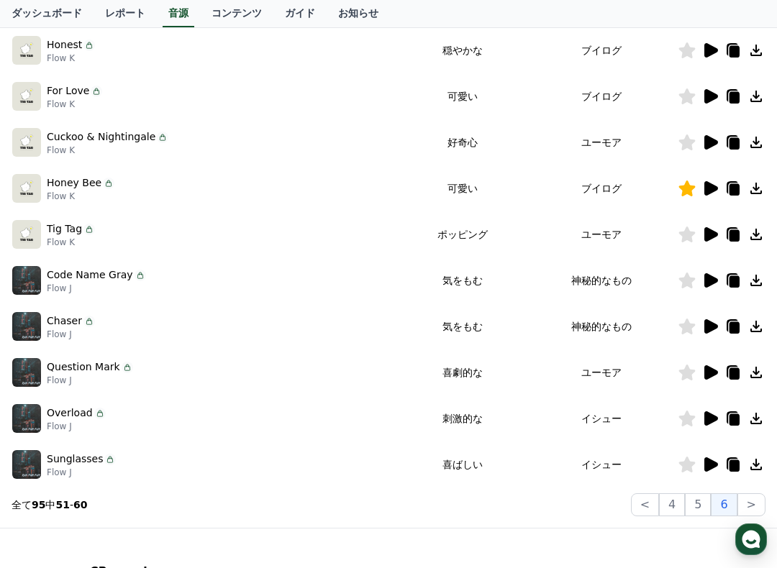
click at [749, 197] on td at bounding box center [721, 188] width 88 height 46
click at [735, 193] on icon at bounding box center [734, 190] width 10 height 12
